Goal: Use online tool/utility

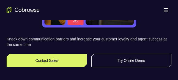
scroll to position [103, 0]
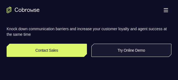
click at [147, 49] on link "Try Online Demo" at bounding box center [131, 50] width 80 height 13
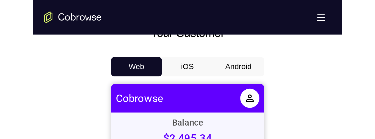
scroll to position [238, 0]
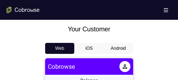
click at [90, 44] on button "iOS" at bounding box center [88, 48] width 29 height 11
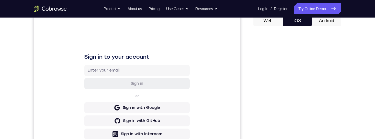
click at [178, 24] on button "Android" at bounding box center [326, 20] width 29 height 11
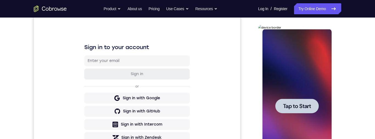
scroll to position [0, 0]
click at [178, 80] on span "Tap to Start" at bounding box center [297, 106] width 28 height 5
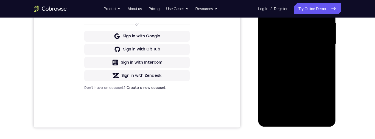
scroll to position [147, 0]
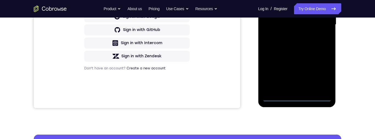
click at [178, 80] on div at bounding box center [296, 25] width 69 height 154
